Goal: Transaction & Acquisition: Subscribe to service/newsletter

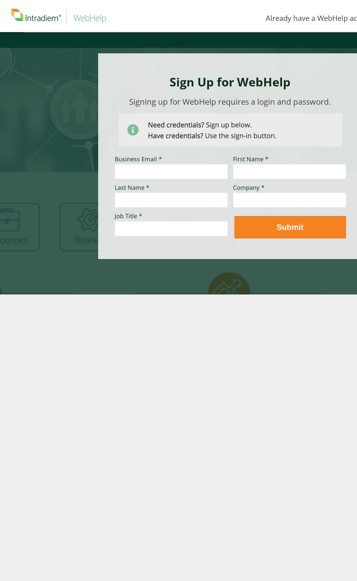
click at [149, 169] on input "Business Email *" at bounding box center [171, 170] width 113 height 15
type input "[PERSON_NAME][EMAIL_ADDRESS][PERSON_NAME][DOMAIN_NAME]"
drag, startPoint x: 186, startPoint y: 199, endPoint x: 107, endPoint y: 201, distance: 79.5
click at [107, 201] on div "Sign Up for WebHelp Business Email * [PERSON_NAME][EMAIL_ADDRESS][PERSON_NAME][…" at bounding box center [230, 156] width 265 height 206
type input "[PERSON_NAME]"
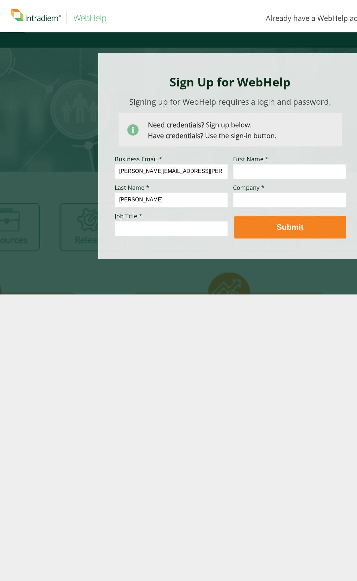
type input "[PERSON_NAME]"
click at [239, 203] on input "Company *" at bounding box center [289, 199] width 113 height 15
type input "k"
type input "KP"
click at [137, 223] on input "Job Title *" at bounding box center [171, 227] width 113 height 15
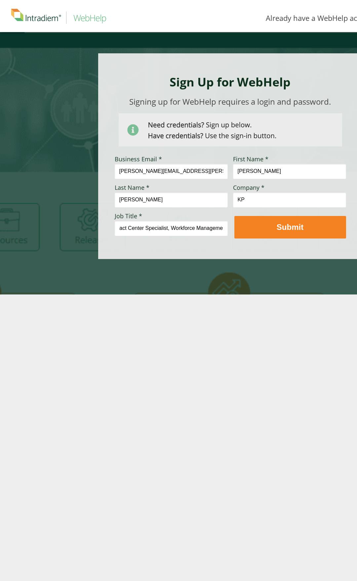
scroll to position [0, 15]
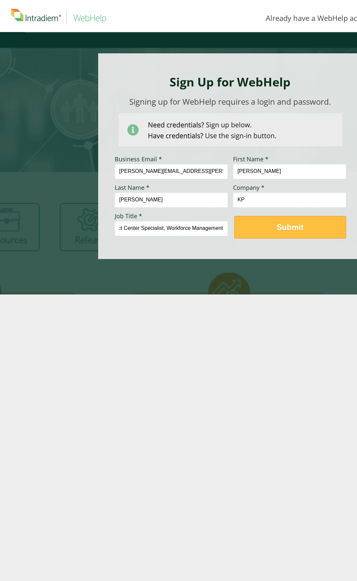
type input "Contact Center Specialist, Workforce Management"
click at [271, 223] on span "Submit" at bounding box center [290, 227] width 111 height 10
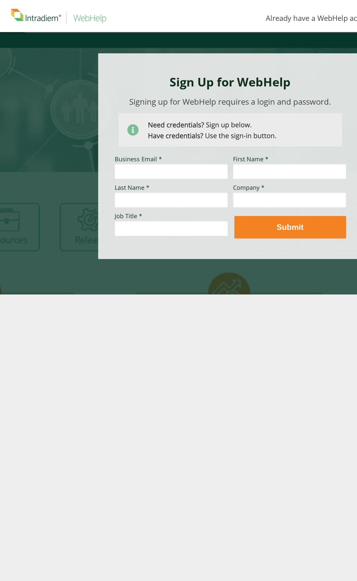
click at [169, 170] on input "Business Email *" at bounding box center [171, 170] width 113 height 15
type input "[PERSON_NAME][EMAIL_ADDRESS][PERSON_NAME][DOMAIN_NAME]"
type input "[PERSON_NAME]"
type input "KP"
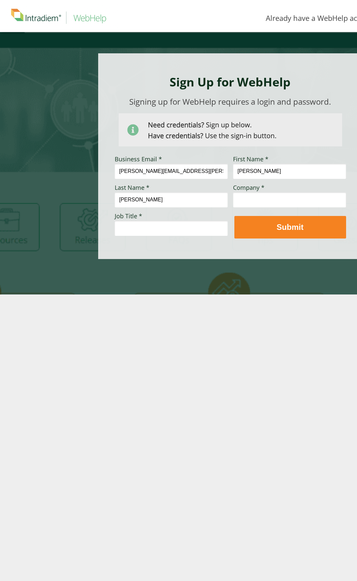
type input "Contact Center Specialist, Workforce Management"
drag, startPoint x: 186, startPoint y: 167, endPoint x: 102, endPoint y: 171, distance: 84.5
click at [102, 171] on div "Sign Up for WebHelp Business Email * ruiz.denise@yahoo.com First Name * DENISE …" at bounding box center [230, 156] width 265 height 206
drag, startPoint x: 121, startPoint y: 174, endPoint x: 106, endPoint y: 174, distance: 14.9
click at [106, 174] on div "Sign Up for WebHelp Business Email * r First Name * DENISE Last Name * RUIZ Com…" at bounding box center [230, 156] width 265 height 206
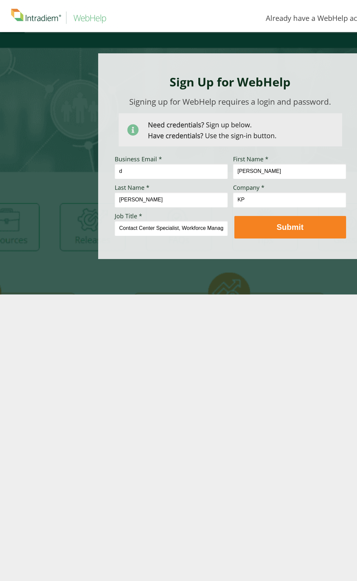
click at [192, 173] on input "d" at bounding box center [171, 170] width 113 height 15
drag, startPoint x: 187, startPoint y: 158, endPoint x: 186, endPoint y: 153, distance: 5.3
click at [187, 158] on div "Business Email * d" at bounding box center [171, 167] width 113 height 23
click at [156, 171] on input "d" at bounding box center [171, 170] width 113 height 15
type input "DENISE.J.RUIZ@KP.ORG"
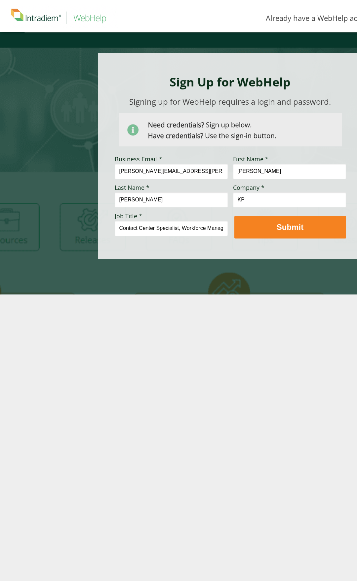
click at [206, 145] on img at bounding box center [231, 129] width 224 height 33
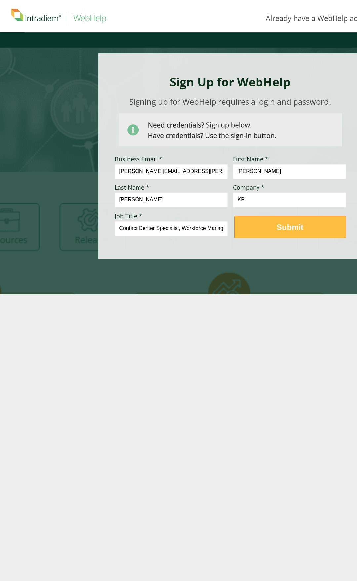
click at [285, 226] on strong "Submit" at bounding box center [290, 226] width 27 height 9
